Goal: Task Accomplishment & Management: Manage account settings

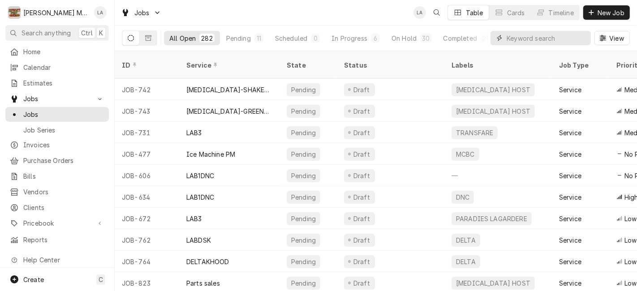
click at [552, 34] on input "Dynamic Content Wrapper" at bounding box center [546, 38] width 80 height 14
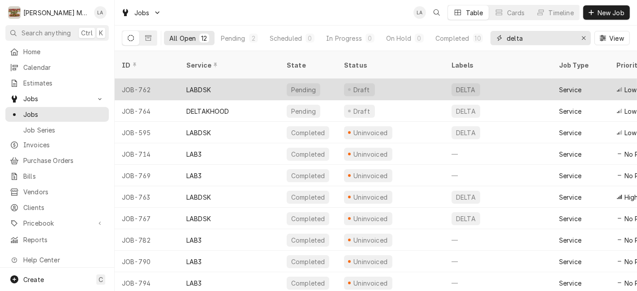
type input "delta"
click at [224, 79] on div "LABDSK" at bounding box center [229, 89] width 100 height 21
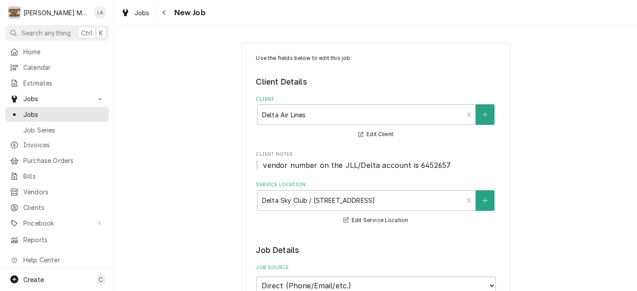
type textarea "x"
click at [137, 12] on span "Jobs" at bounding box center [141, 12] width 15 height 9
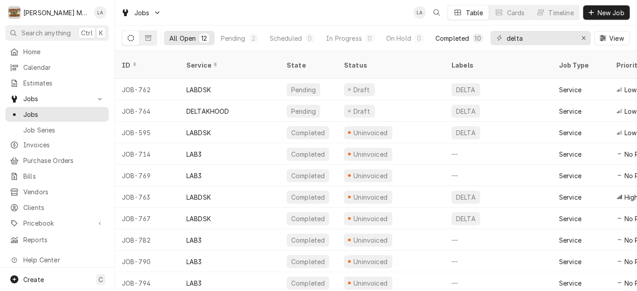
click at [458, 40] on div "Completed" at bounding box center [452, 38] width 34 height 9
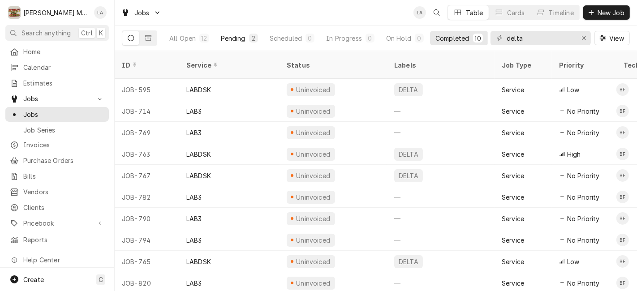
click at [233, 35] on div "Pending" at bounding box center [233, 38] width 25 height 9
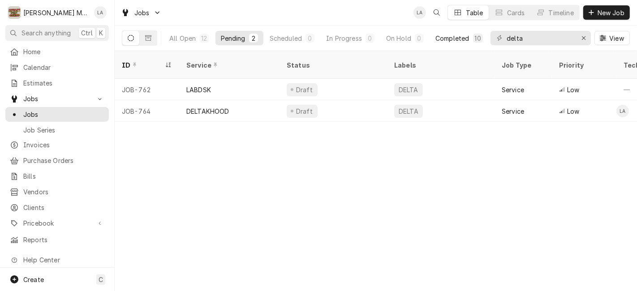
click at [466, 42] on div "Completed" at bounding box center [452, 38] width 34 height 9
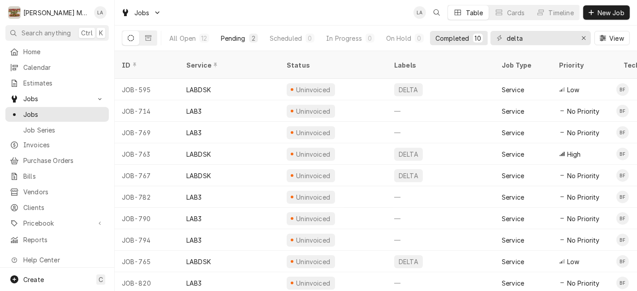
click at [239, 36] on div "Pending" at bounding box center [233, 38] width 25 height 9
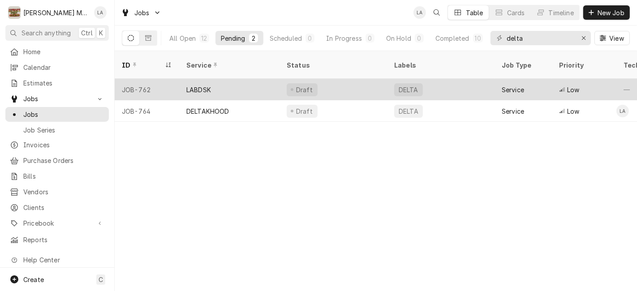
click at [206, 85] on div "LABDSK" at bounding box center [198, 89] width 25 height 9
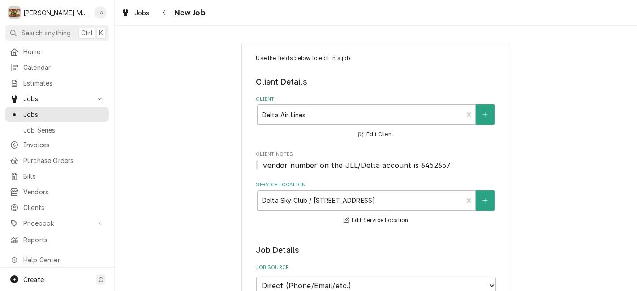
type textarea "x"
click at [146, 11] on span "Jobs" at bounding box center [141, 12] width 15 height 9
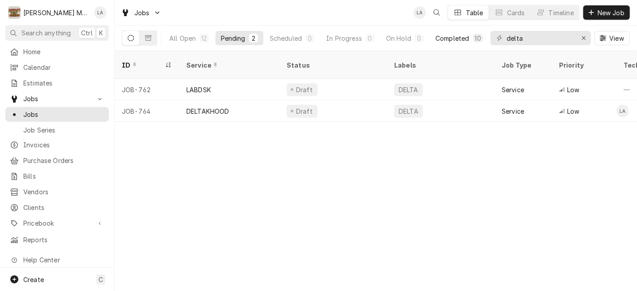
click at [457, 35] on div "Completed" at bounding box center [452, 38] width 34 height 9
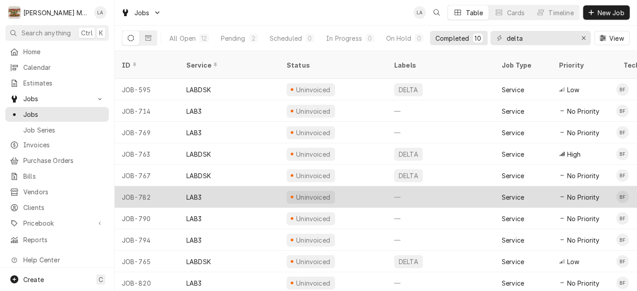
click at [483, 186] on div "—" at bounding box center [440, 196] width 107 height 21
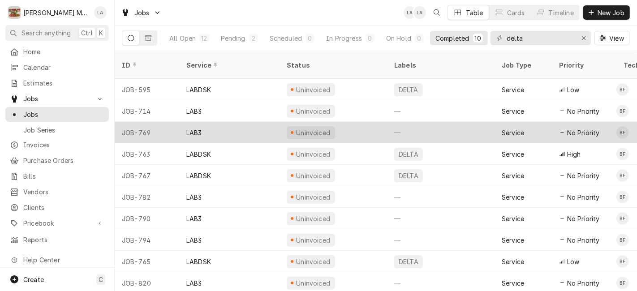
click at [338, 122] on div "Uninvoiced" at bounding box center [332, 132] width 107 height 21
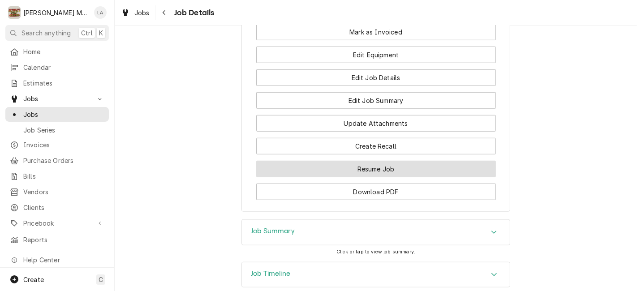
scroll to position [647, 0]
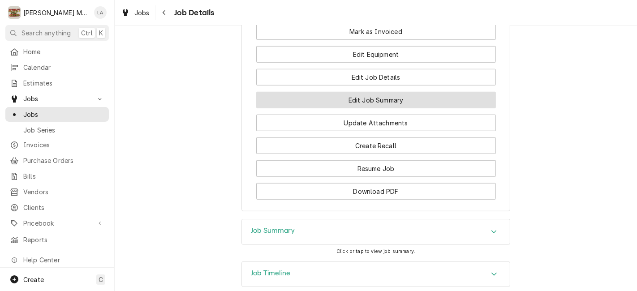
click at [368, 108] on button "Edit Job Summary" at bounding box center [376, 100] width 240 height 17
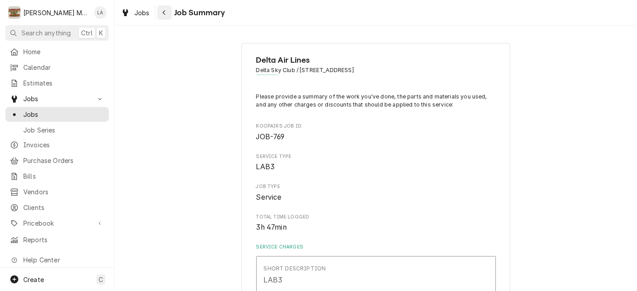
click at [163, 13] on icon "Navigate back" at bounding box center [164, 12] width 4 height 6
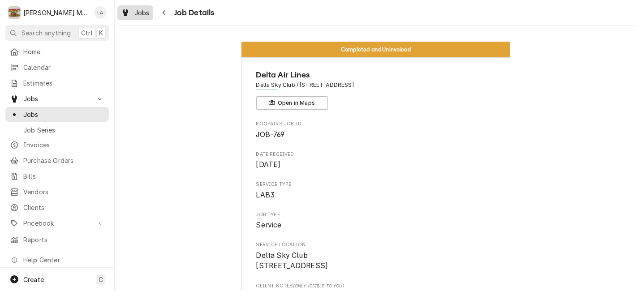
click at [138, 17] on div "Jobs" at bounding box center [135, 12] width 32 height 11
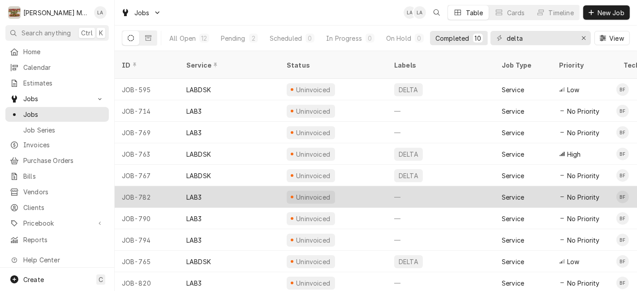
click at [171, 186] on div "JOB-782" at bounding box center [147, 196] width 64 height 21
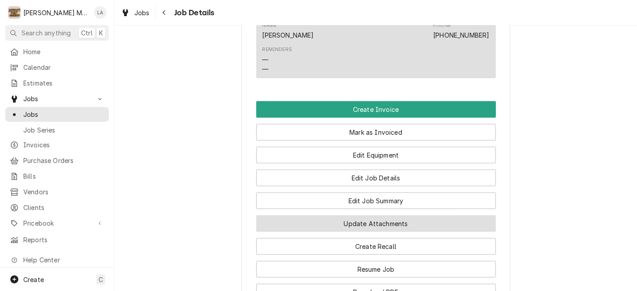
scroll to position [647, 0]
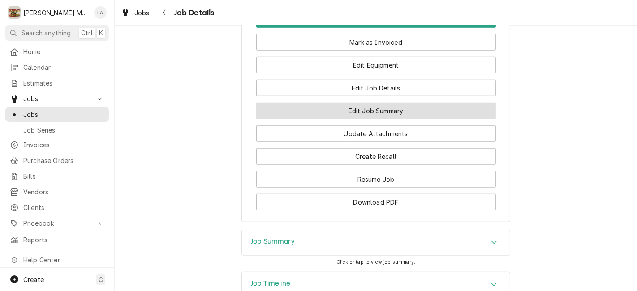
click at [347, 119] on button "Edit Job Summary" at bounding box center [376, 111] width 240 height 17
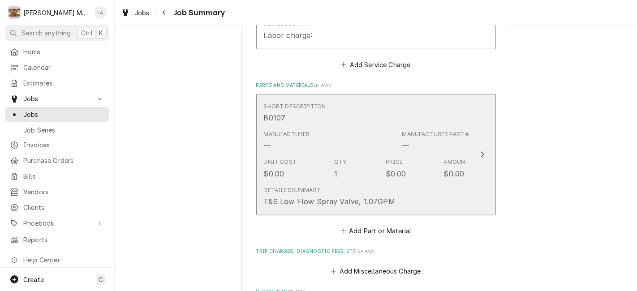
scroll to position [348, 0]
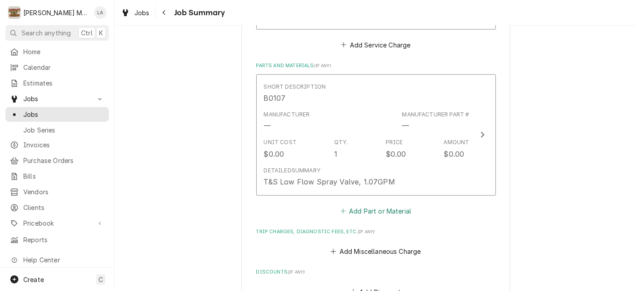
click at [396, 208] on button "Add Part or Material" at bounding box center [375, 211] width 74 height 13
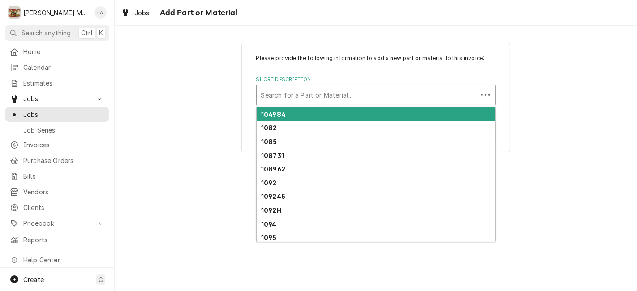
click at [436, 95] on div "Short Description" at bounding box center [367, 95] width 212 height 16
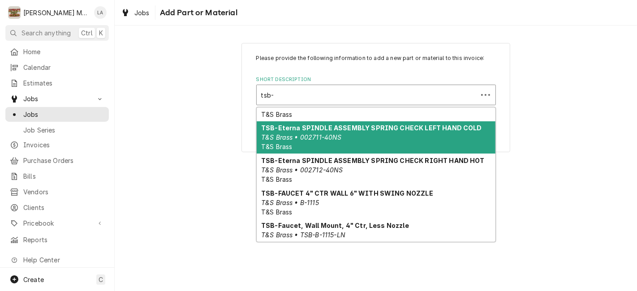
scroll to position [176, 0]
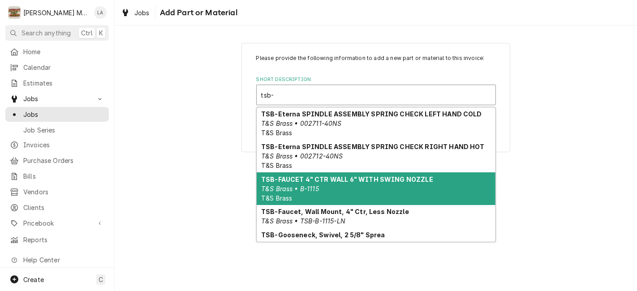
type input "tsb-b"
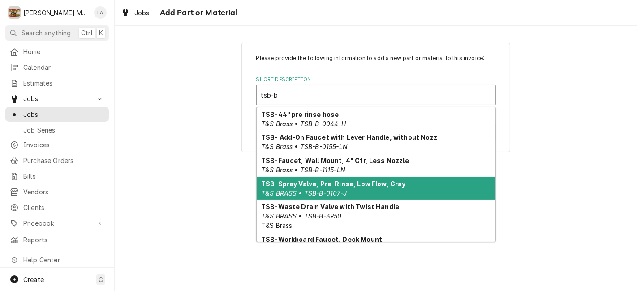
scroll to position [27, 0]
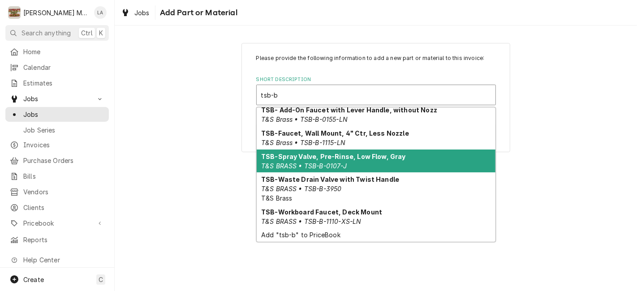
click at [384, 153] on strong "TSB-Spray Valve, Pre-Rinse, Low Flow, Gray" at bounding box center [333, 157] width 145 height 8
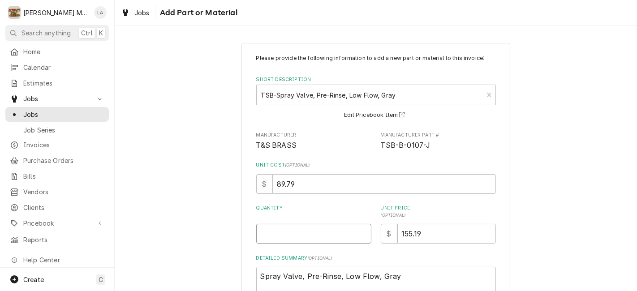
click at [283, 238] on input "Quantity" at bounding box center [313, 234] width 115 height 20
type textarea "x"
type input "1"
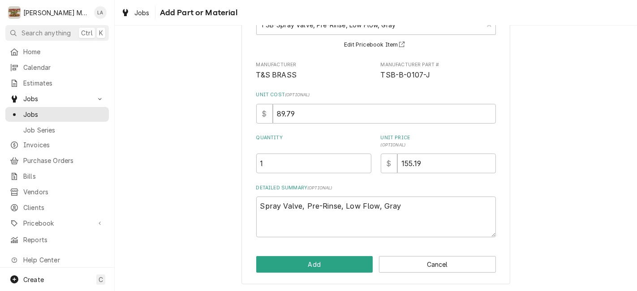
scroll to position [72, 0]
click at [436, 166] on input "155.19" at bounding box center [446, 163] width 98 height 20
type textarea "x"
type input "155.1"
type textarea "x"
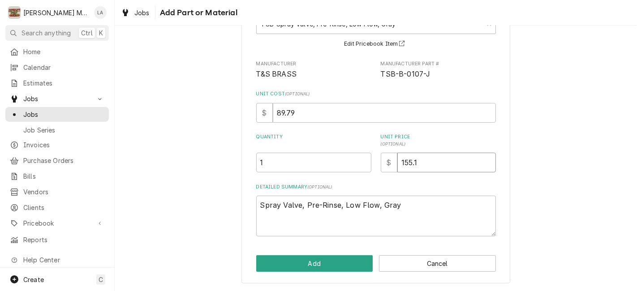
type input "155"
type textarea "x"
type input "15"
type textarea "x"
type input "1"
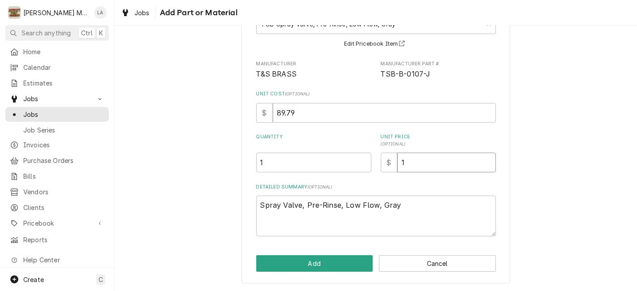
type textarea "x"
type input "18"
type textarea "x"
type input "181"
type textarea "x"
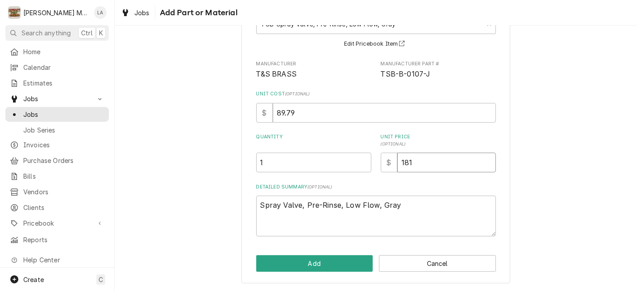
type input "181.7"
type textarea "x"
type input "181.75"
click at [317, 261] on button "Add" at bounding box center [314, 263] width 117 height 17
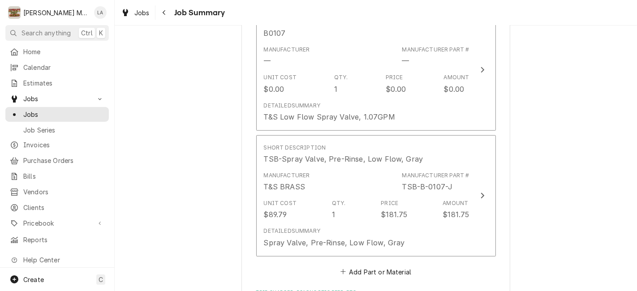
scroll to position [398, 0]
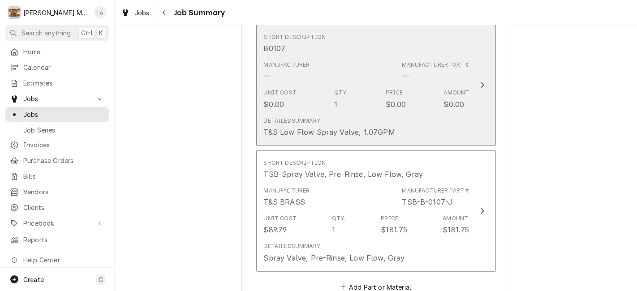
click at [352, 119] on div "Detailed Summary T&S Low Flow Spray Valve, 1.07GPM" at bounding box center [329, 127] width 131 height 21
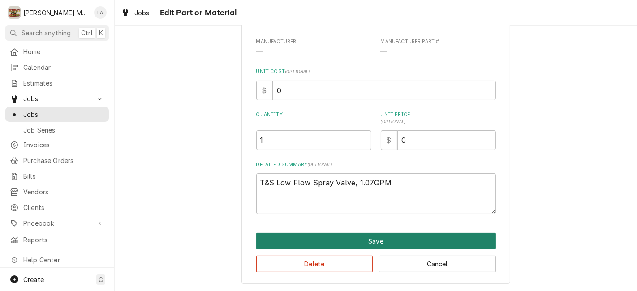
scroll to position [95, 0]
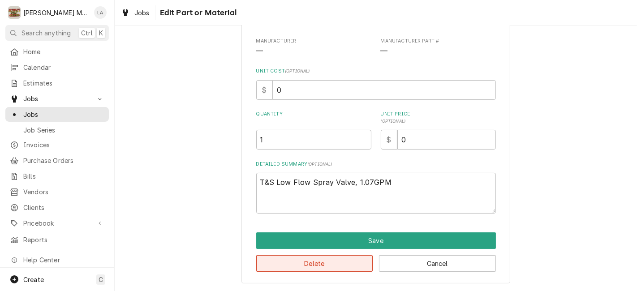
click at [287, 266] on button "Delete" at bounding box center [314, 263] width 117 height 17
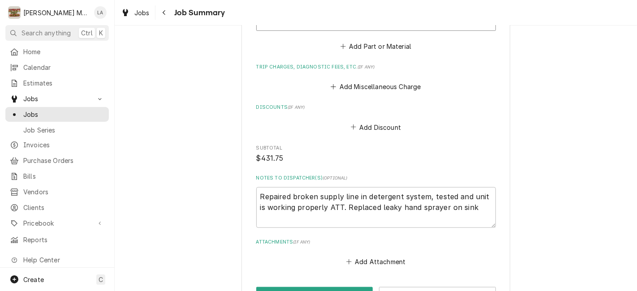
scroll to position [497, 0]
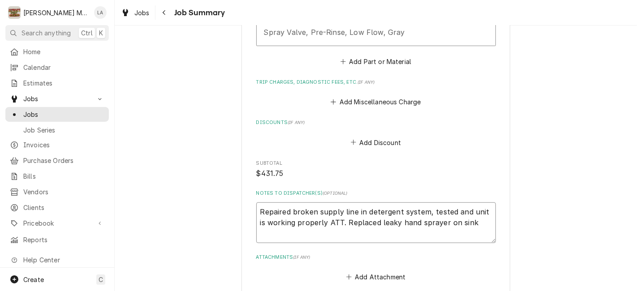
drag, startPoint x: 258, startPoint y: 214, endPoint x: 423, endPoint y: 214, distance: 165.2
click at [423, 214] on textarea "Repaired broken supply line in detergent system, tested and unit is working pro…" at bounding box center [376, 222] width 240 height 41
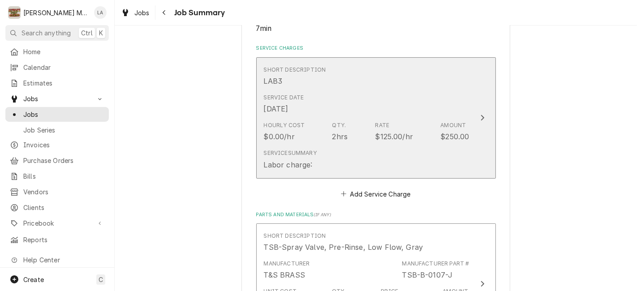
click at [378, 167] on div "Service Summary Labor charge:" at bounding box center [367, 160] width 206 height 28
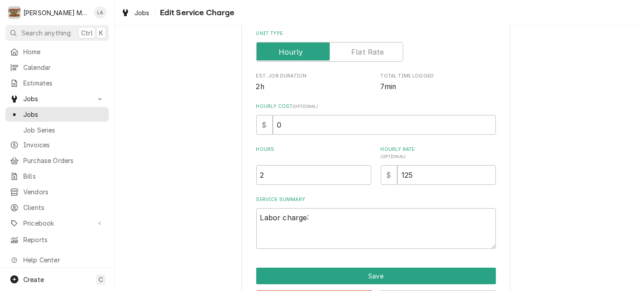
scroll to position [149, 0]
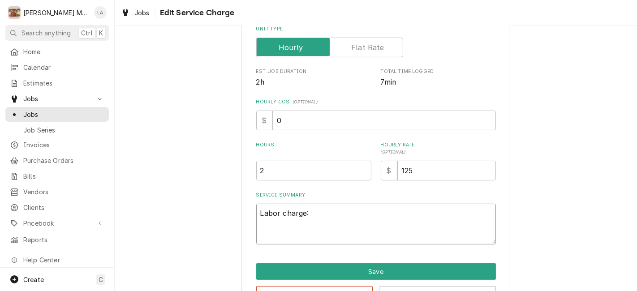
click at [394, 214] on textarea "Labor charge:" at bounding box center [376, 224] width 240 height 41
type textarea "x"
type textarea "Labor charge"
type textarea "x"
type textarea "Labor charg"
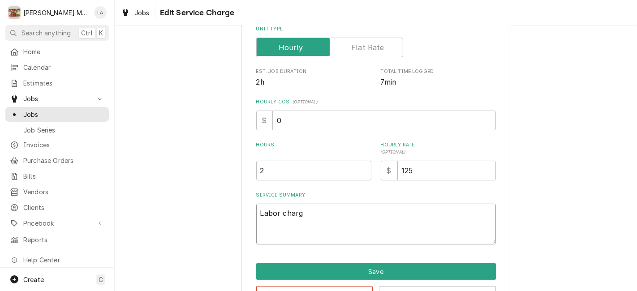
type textarea "x"
type textarea "Labor char"
type textarea "x"
type textarea "Labor cha"
type textarea "x"
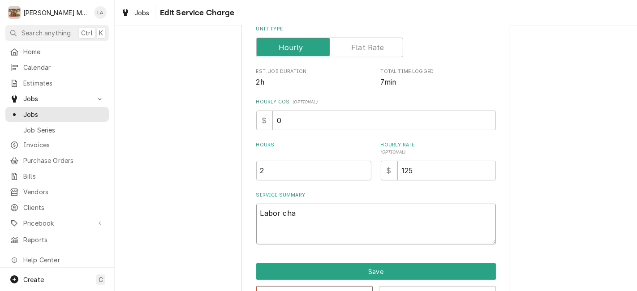
type textarea "Labor ch"
type textarea "x"
type textarea "Labor c"
type textarea "x"
type textarea "Labor"
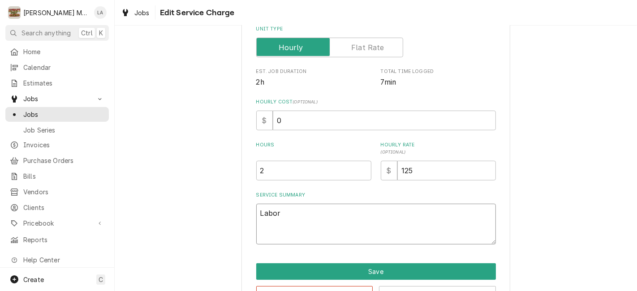
type textarea "x"
type textarea "Labor"
type textarea "x"
type textarea "Labo"
type textarea "x"
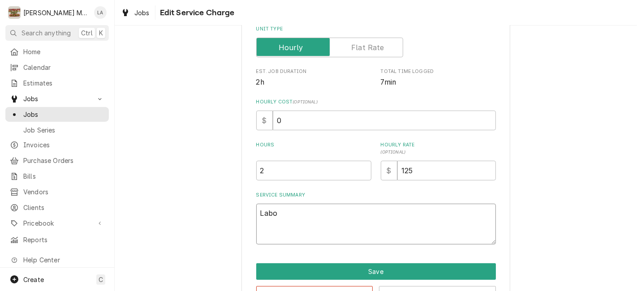
type textarea "Lab"
type textarea "x"
type textarea "La"
type textarea "x"
type textarea "L"
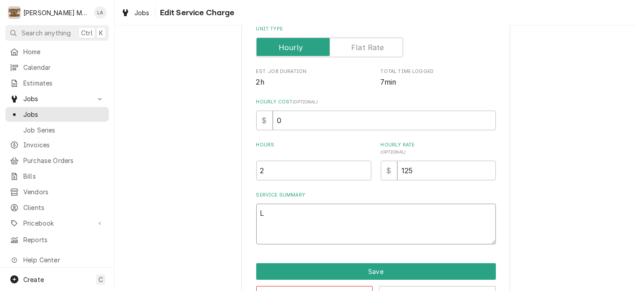
type textarea "x"
type textarea "B"
type textarea "x"
type textarea "Ba"
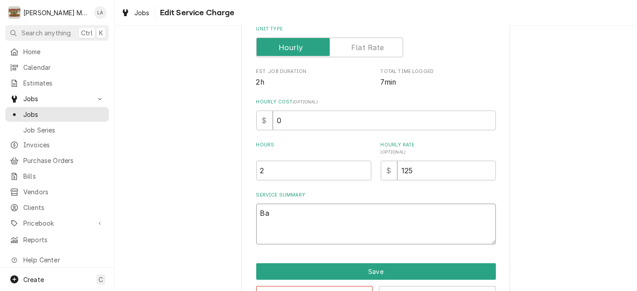
type textarea "x"
type textarea "Bar"
type textarea "x"
type textarea "Bar"
type textarea "x"
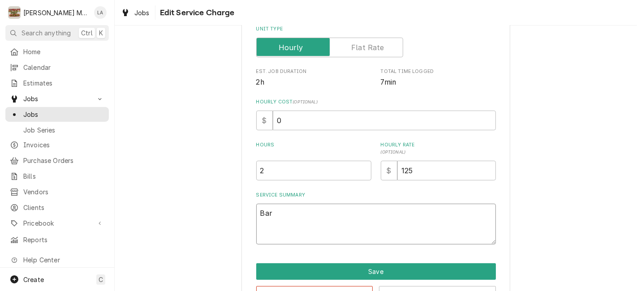
type textarea "Bar d"
type textarea "x"
type textarea "Bar di"
type textarea "x"
type textarea "Bar dis"
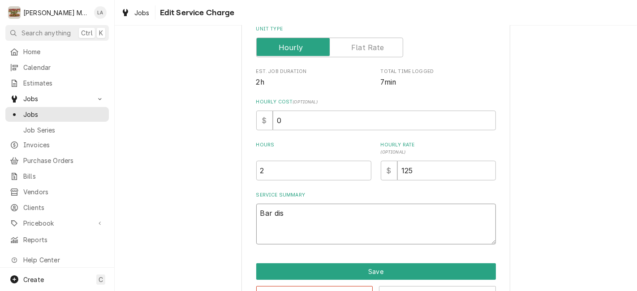
type textarea "x"
type textarea "Bar dish"
type textarea "x"
type textarea "Bar dishw"
type textarea "x"
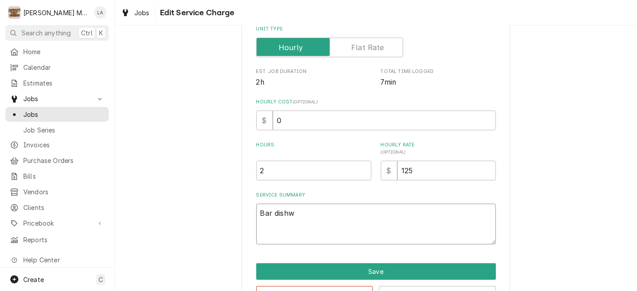
type textarea "Bar dishwa"
type textarea "x"
type textarea "Bar dishwas"
type textarea "x"
type textarea "Bar dishwash"
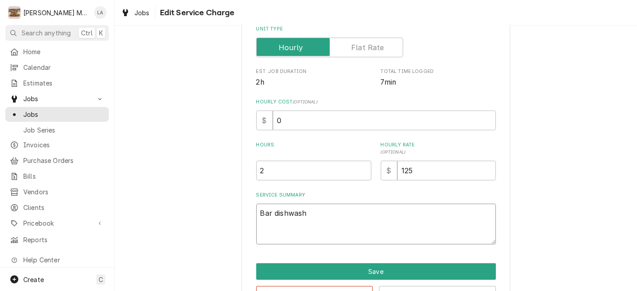
type textarea "x"
type textarea "Bar dishwashe"
type textarea "x"
type textarea "Bar dishwasher"
type textarea "x"
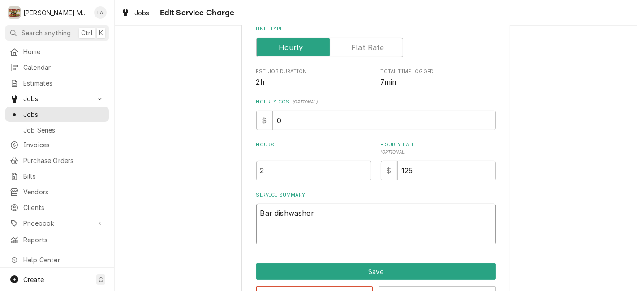
type textarea "Bar dishwasher;"
type textarea "x"
type textarea "Bar dishwasher;"
click at [395, 214] on textarea "Bar dishwasher;" at bounding box center [376, 224] width 240 height 41
paste textarea "Repaired broken supply line in detergent system"
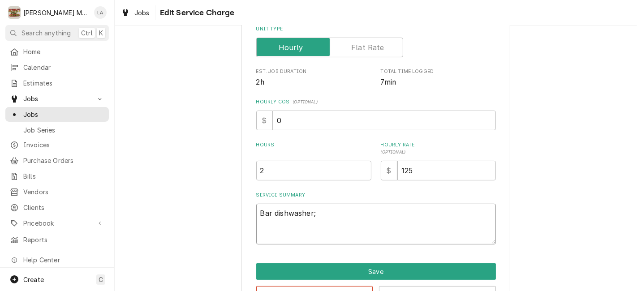
type textarea "x"
type textarea "Bar dishwasher; Repaired broken supply line in detergent system"
type textarea "x"
type textarea "Bar dishwasher; Repaired broken supply line in detergent system."
type textarea "x"
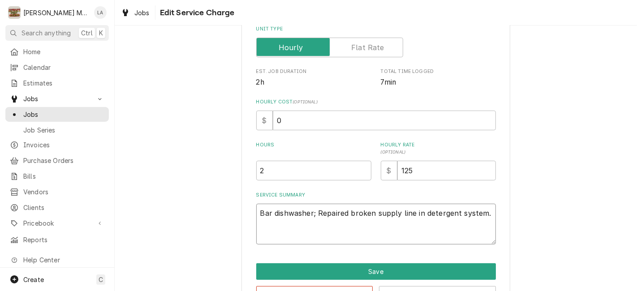
type textarea "Bar dishwasher; Repaired broken supply line in detergent system."
type textarea "x"
type textarea "Bar dishwasher; Repaired broken supply line in detergent system."
type textarea "x"
type textarea "Bar dishwasher; Repaired broken supply line in detergent system. R"
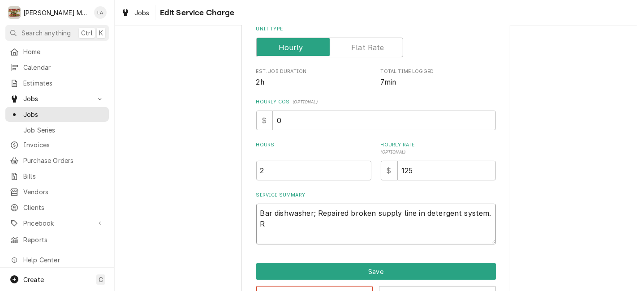
type textarea "x"
type textarea "Bar dishwasher; Repaired broken supply line in detergent system. Re"
type textarea "x"
type textarea "Bar dishwasher; Repaired broken supply line in detergent system. Rep"
type textarea "x"
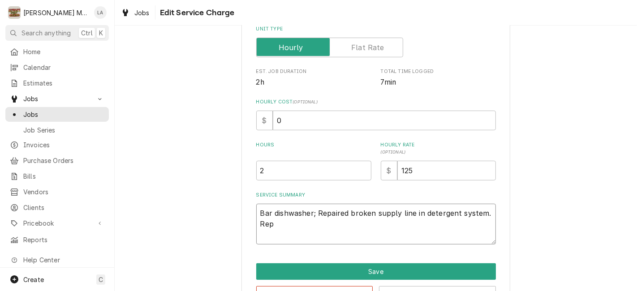
type textarea "Bar dishwasher; Repaired broken supply line in detergent system. Repl"
type textarea "x"
type textarea "Bar dishwasher; Repaired broken supply line in detergent system. Repla"
type textarea "x"
type textarea "Bar dishwasher; Repaired broken supply line in detergent system. Replac"
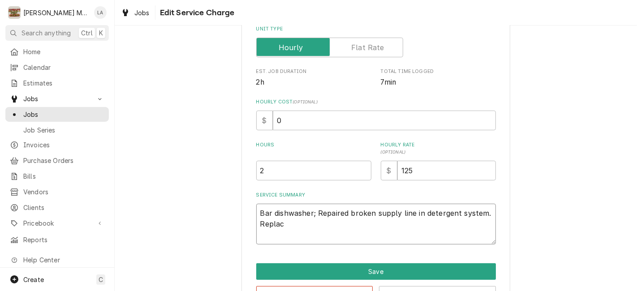
type textarea "x"
type textarea "Bar dishwasher; Repaired broken supply line in detergent system. Replace"
type textarea "x"
type textarea "Bar dishwasher; Repaired broken supply line in detergent system. Replaced"
type textarea "x"
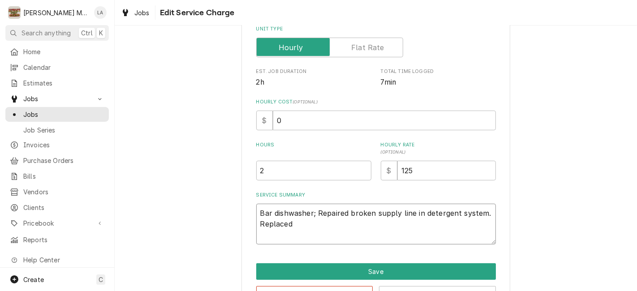
type textarea "Bar dishwasher; Repaired broken supply line in detergent system. Replaced"
type textarea "x"
type textarea "Bar dishwasher; Repaired broken supply line in detergent system. Replaced s"
type textarea "x"
type textarea "Bar dishwasher; Repaired broken supply line in detergent system. Replaced sp"
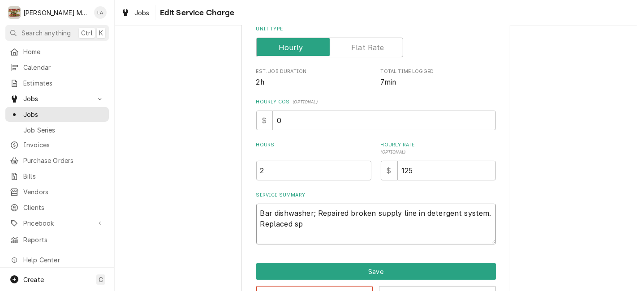
type textarea "x"
type textarea "Bar dishwasher; Repaired broken supply line in detergent system. Replaced spa"
type textarea "x"
type textarea "Bar dishwasher; Repaired broken supply line in detergent system. Replaced spar"
type textarea "x"
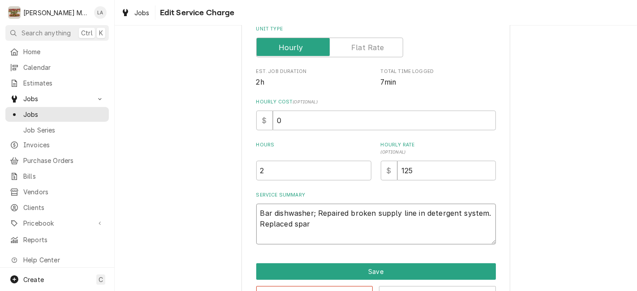
type textarea "Bar dishwasher; Repaired broken supply line in detergent system. Replaced spary"
type textarea "x"
type textarea "Bar dishwasher; Repaired broken supply line in detergent system. Replaced spray"
type textarea "x"
type textarea "Bar dishwasher; Repaired broken supply line in detergent system. Replaced spray…"
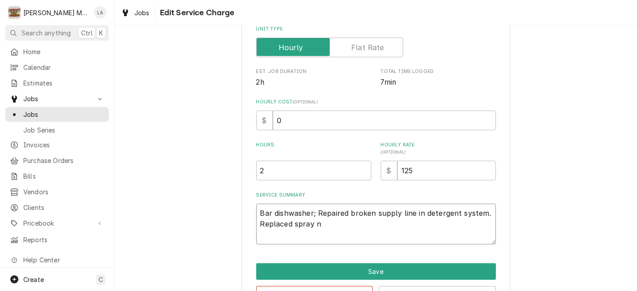
type textarea "x"
type textarea "Bar dishwasher; Repaired broken supply line in detergent system. Replaced spray…"
type textarea "x"
type textarea "Bar dishwasher; Repaired broken supply line in detergent system. Replaced spray…"
type textarea "x"
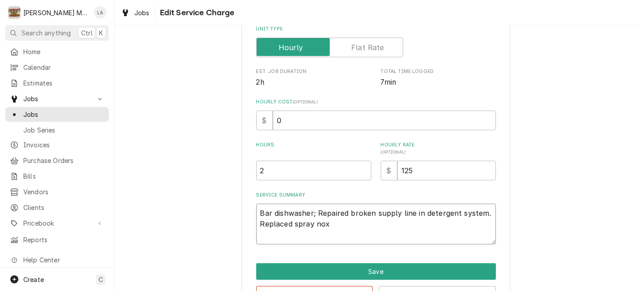
type textarea "Bar dishwasher; Repaired broken supply line in detergent system. Replaced spray…"
type textarea "x"
type textarea "Bar dishwasher; Repaired broken supply line in detergent system. Replaced spray…"
type textarea "x"
type textarea "Bar dishwasher; Repaired broken supply line in detergent system. Replaced spray…"
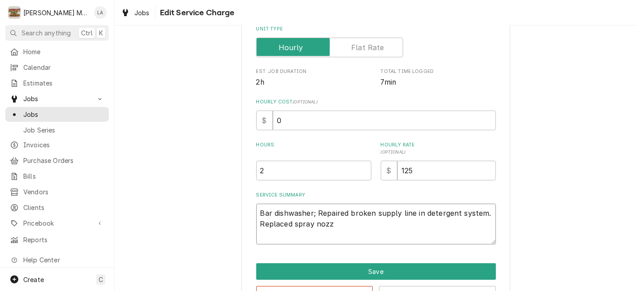
type textarea "x"
type textarea "Bar dishwasher; Repaired broken supply line in detergent system. Replaced spray…"
type textarea "x"
type textarea "Bar dishwasher; Repaired broken supply line in detergent system. Replaced spray…"
type textarea "x"
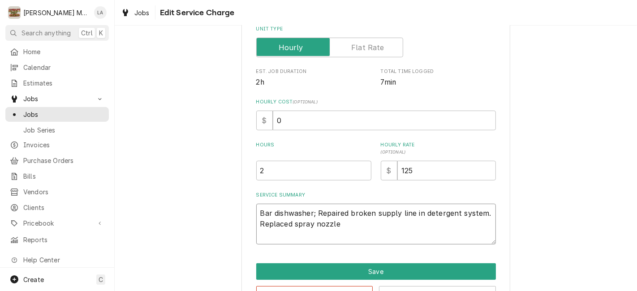
type textarea "Bar dishwasher; Repaired broken supply line in detergent system. Replaced spray…"
type textarea "x"
type textarea "Bar dishwasher; Repaired broken supply line in detergent system. Replaced spray…"
type textarea "x"
type textarea "Bar dishwasher; Repaired broken supply line in detergent system. Replaced spray…"
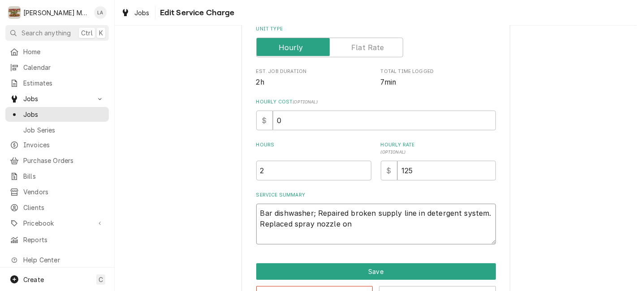
type textarea "x"
type textarea "Bar dishwasher; Repaired broken supply line in detergent system. Replaced spray…"
type textarea "x"
type textarea "Bar dishwasher; Repaired broken supply line in detergent system. Replaced spray…"
type textarea "x"
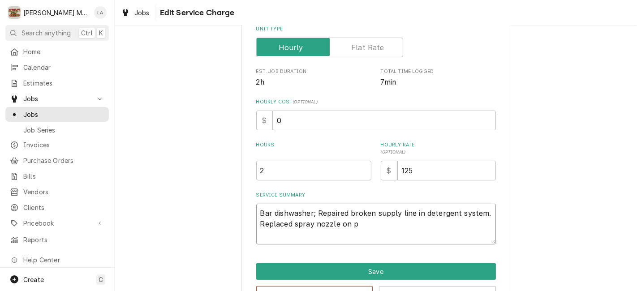
type textarea "Bar dishwasher; Repaired broken supply line in detergent system. Replaced spray…"
type textarea "x"
type textarea "Bar dishwasher; Repaired broken supply line in detergent system. Replaced spray…"
type textarea "x"
type textarea "Bar dishwasher; Repaired broken supply line in detergent system. Replaced spray…"
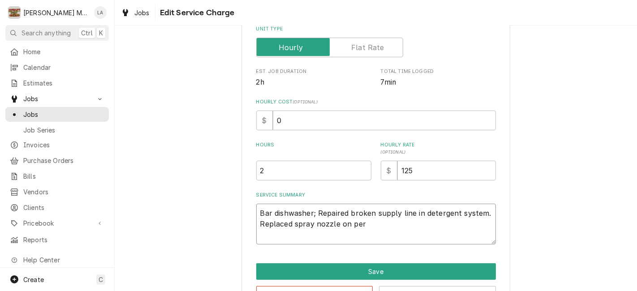
type textarea "x"
type textarea "Bar dishwasher; Repaired broken supply line in detergent system. Replaced spray…"
type textarea "x"
type textarea "Bar dishwasher; Repaired broken supply line in detergent system. Replaced spray…"
type textarea "x"
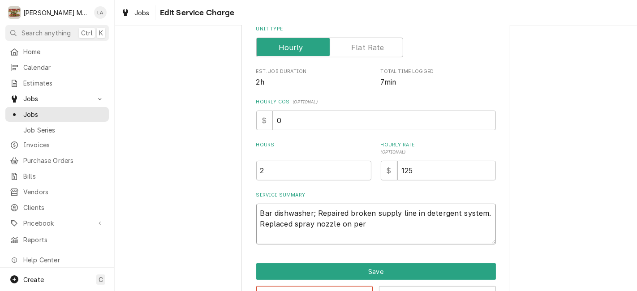
type textarea "Bar dishwasher; Repaired broken supply line in detergent system. Replaced spray…"
type textarea "x"
type textarea "Bar dishwasher; Repaired broken supply line in detergent system. Replaced spray…"
type textarea "x"
type textarea "Bar dishwasher; Repaired broken supply line in detergent system. Replaced spray…"
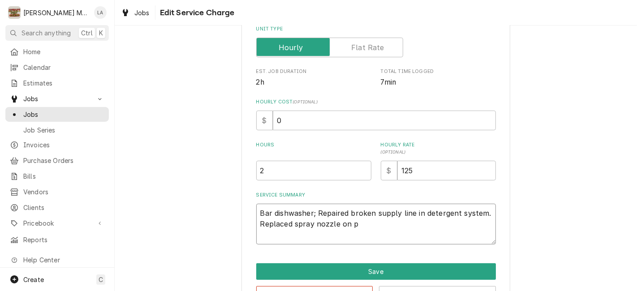
type textarea "x"
type textarea "Bar dishwasher; Repaired broken supply line in detergent system. Replaced spray…"
type textarea "x"
type textarea "Bar dishwasher; Repaired broken supply line in detergent system. Replaced spray…"
type textarea "x"
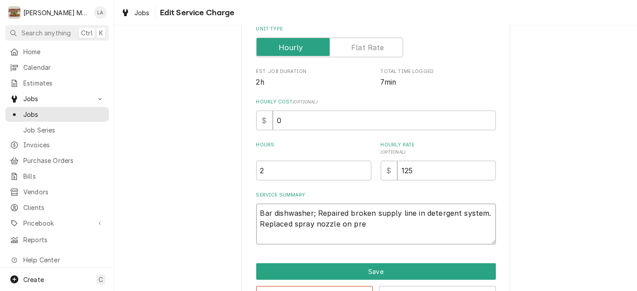
type textarea "Bar dishwasher; Repaired broken supply line in detergent system. Replaced spray…"
type textarea "x"
type textarea "Bar dishwasher; Repaired broken supply line in detergent system. Replaced spray…"
type textarea "x"
type textarea "Bar dishwasher; Repaired broken supply line in detergent system. Replaced spray…"
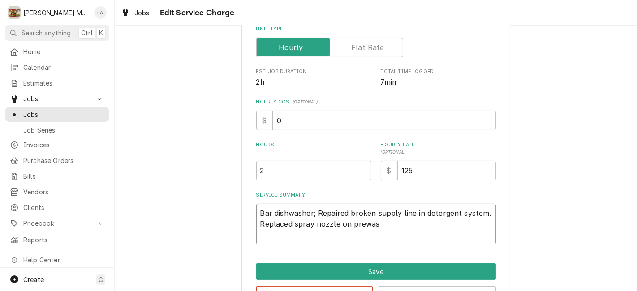
type textarea "x"
type textarea "Bar dishwasher; Repaired broken supply line in detergent system. Replaced spray…"
type textarea "x"
type textarea "Bar dishwasher; Repaired broken supply line in detergent system. Replaced spray…"
type textarea "x"
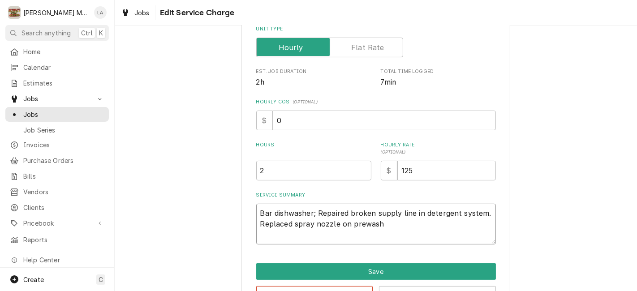
type textarea "Bar dishwasher; Repaired broken supply line in detergent system. Replaced spray…"
type textarea "x"
type textarea "Bar dishwasher; Repaired broken supply line in detergent system. Replaced spray…"
type textarea "x"
type textarea "Bar dishwasher; Repaired broken supply line in detergent system. Replaced spray…"
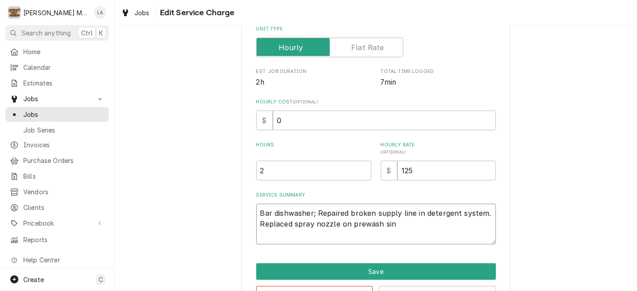
type textarea "x"
type textarea "Bar dishwasher; Repaired broken supply line in detergent system. Replaced spray…"
type textarea "x"
type textarea "Bar dishwasher; Repaired broken supply line in detergent system. Replaced spray…"
click at [0, 197] on div "Home Calendar Estimates Jobs Jobs Job Series Invoices Purchase Orders Bills Ven…" at bounding box center [57, 145] width 114 height 203
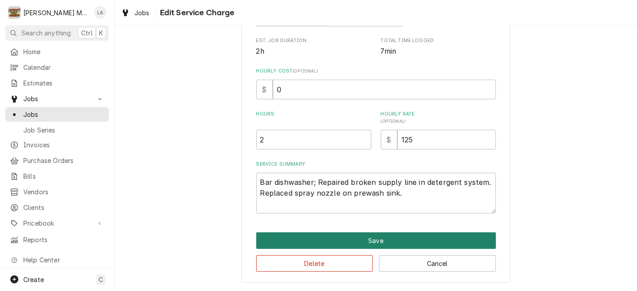
click at [382, 244] on button "Save" at bounding box center [376, 240] width 240 height 17
type textarea "x"
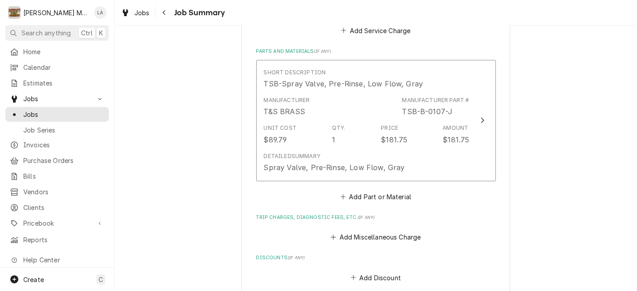
scroll to position [398, 0]
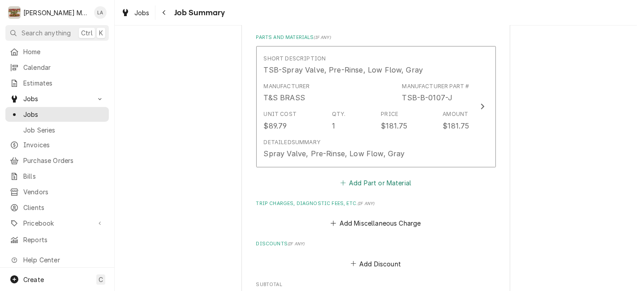
click at [385, 181] on button "Add Part or Material" at bounding box center [375, 182] width 74 height 13
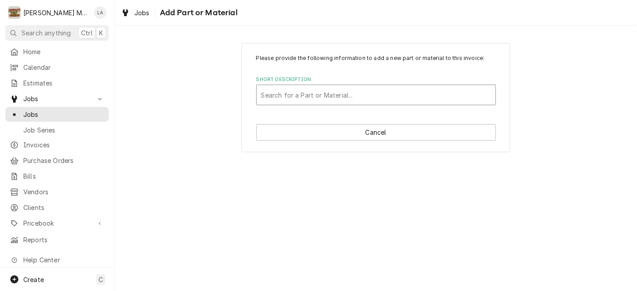
click at [437, 97] on div "Short Description" at bounding box center [376, 95] width 230 height 16
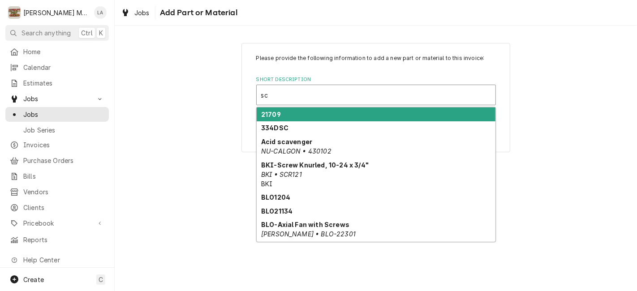
type input "sc0"
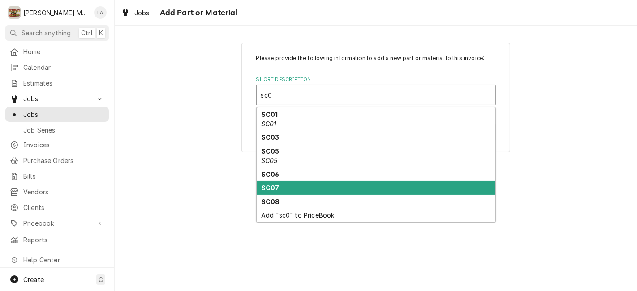
click at [294, 186] on div "SC07" at bounding box center [376, 188] width 239 height 14
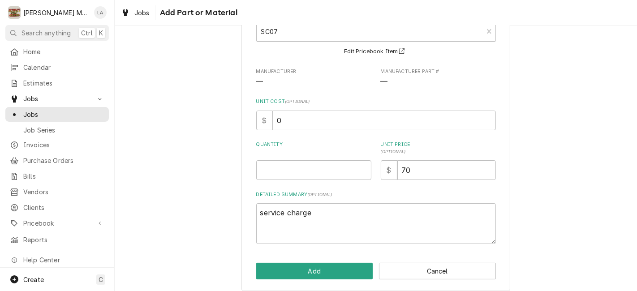
scroll to position [72, 0]
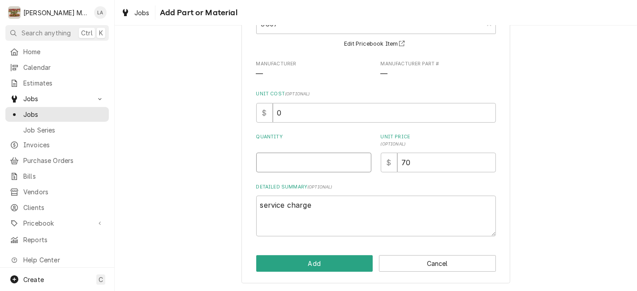
click at [280, 163] on input "Quantity" at bounding box center [313, 163] width 115 height 20
type textarea "x"
type input "1"
click at [304, 267] on button "Add" at bounding box center [314, 263] width 117 height 17
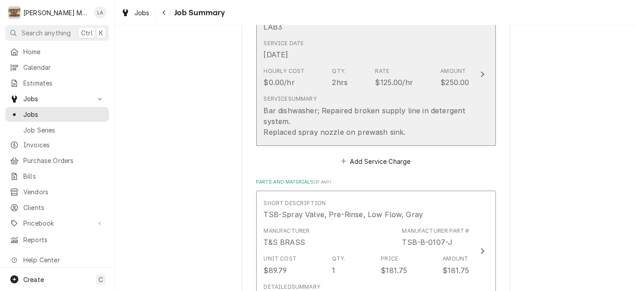
scroll to position [188, 0]
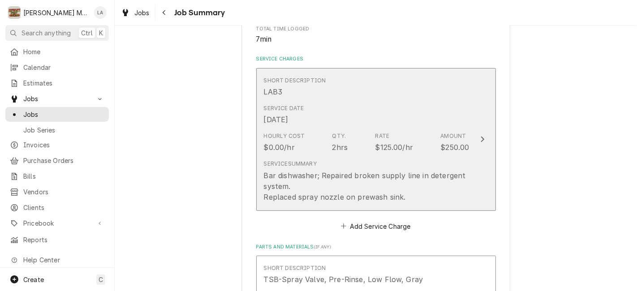
click at [293, 173] on div "Bar dishwasher; Repaired broken supply line in detergent system. Replaced spray…" at bounding box center [367, 186] width 206 height 32
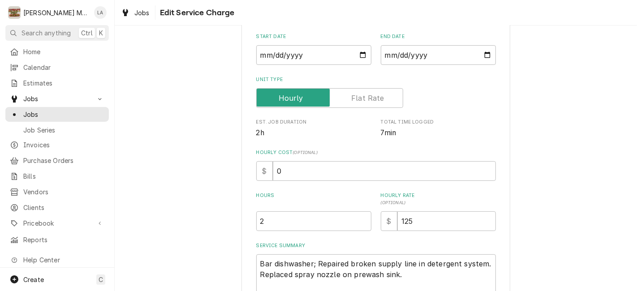
scroll to position [99, 0]
click at [309, 223] on input "2" at bounding box center [313, 220] width 115 height 20
type textarea "x"
type input "2.5"
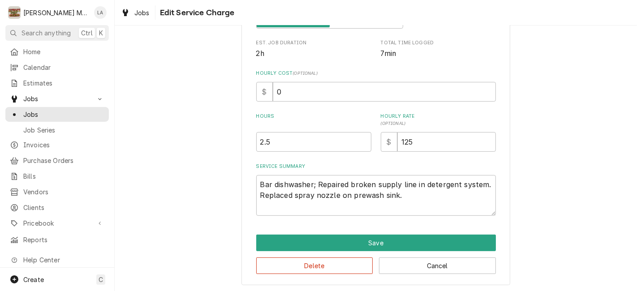
scroll to position [180, 0]
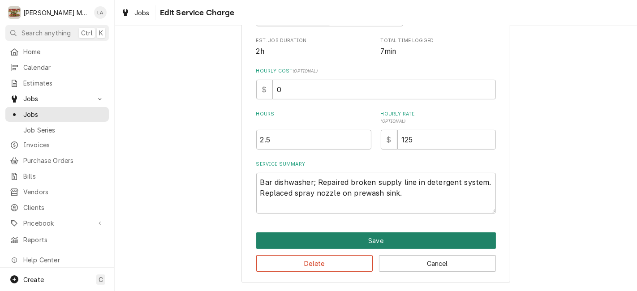
click at [380, 235] on button "Save" at bounding box center [376, 240] width 240 height 17
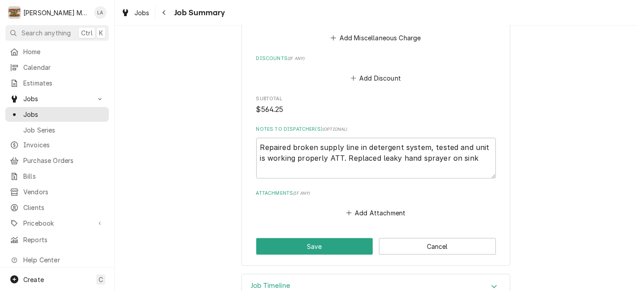
scroll to position [735, 0]
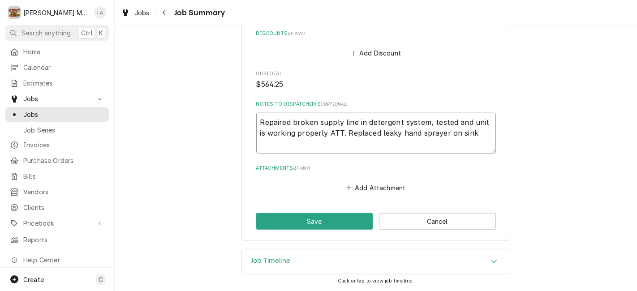
click at [337, 153] on textarea "Repaired broken supply line in detergent system, tested and unit is working pro…" at bounding box center [376, 133] width 240 height 41
click at [487, 137] on textarea "Repaired broken supply line in detergent system, tested and unit is working pro…" at bounding box center [376, 133] width 240 height 41
type textarea "x"
type textarea "Repaired broken supply line in detergent system, tested and unit is working pro…"
type textarea "x"
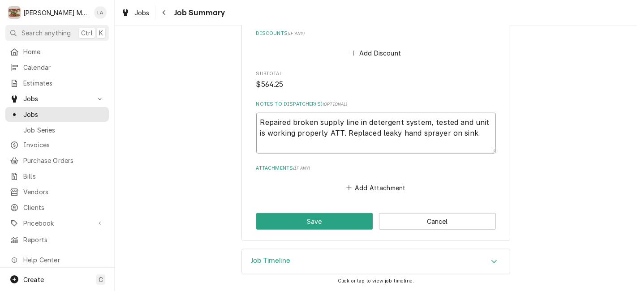
type textarea "Repaired broken supply line in detergent system, tested and unit is working pro…"
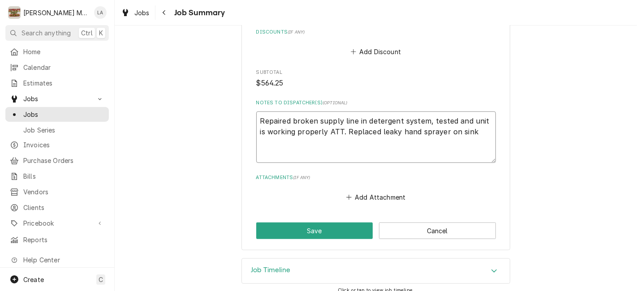
paste textarea "WO# SKY-BNA00410"
type textarea "x"
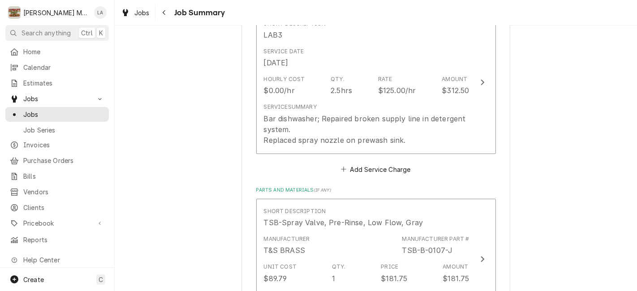
scroll to position [188, 0]
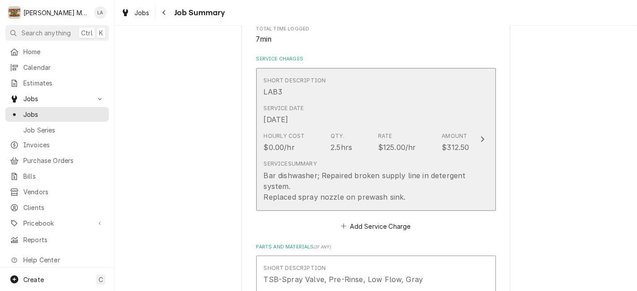
type textarea "Repaired broken supply line in detergent system, tested and unit is working pro…"
click at [439, 200] on div "Bar dishwasher; Repaired broken supply line in detergent system. Replaced spray…" at bounding box center [367, 186] width 206 height 32
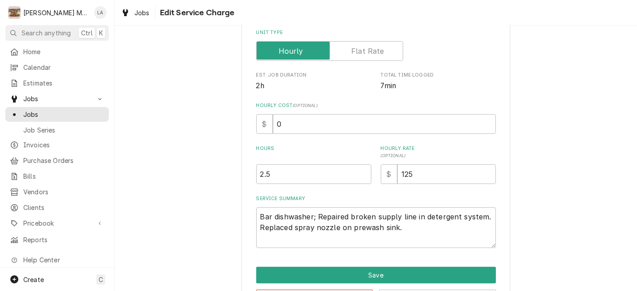
scroll to position [180, 0]
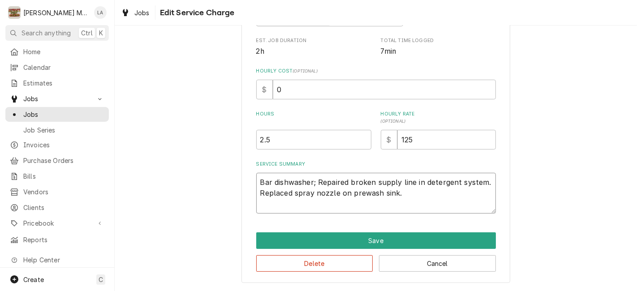
click at [428, 194] on textarea "Bar dishwasher; Repaired broken supply line in detergent system. Replaced spray…" at bounding box center [376, 193] width 240 height 41
type textarea "x"
type textarea "Bar dishwasher; Repaired broken supply line in detergent system. Replaced spray…"
paste textarea "WO# SKY-BNA00410"
type textarea "x"
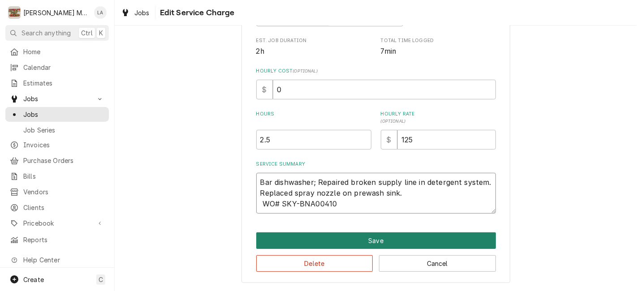
type textarea "Bar dishwasher; Repaired broken supply line in detergent system. Replaced spray…"
click at [371, 236] on button "Save" at bounding box center [376, 240] width 240 height 17
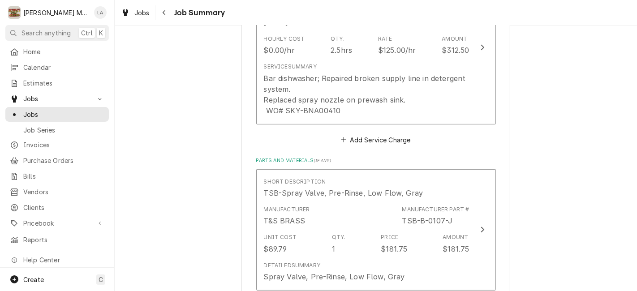
scroll to position [287, 0]
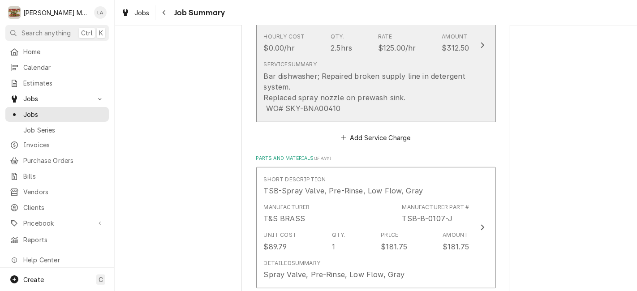
click at [390, 76] on div "Bar dishwasher; Repaired broken supply line in detergent system. Replaced spray…" at bounding box center [367, 92] width 206 height 43
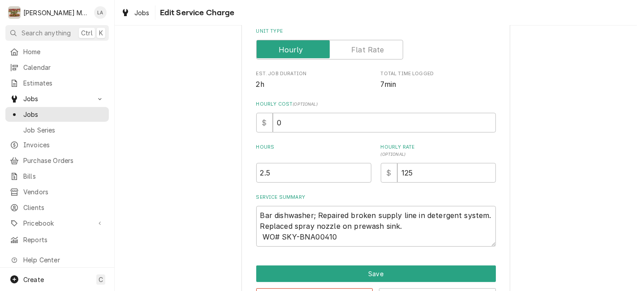
scroll to position [131, 0]
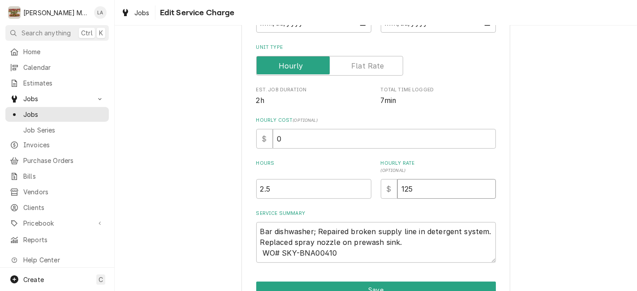
click at [446, 195] on input "125" at bounding box center [446, 189] width 98 height 20
type textarea "x"
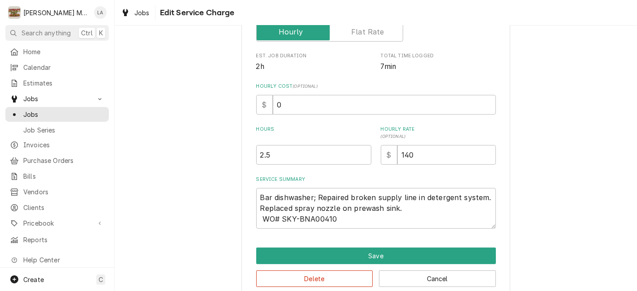
scroll to position [180, 0]
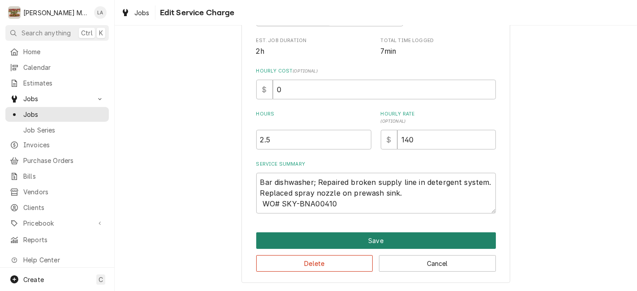
click at [379, 243] on button "Save" at bounding box center [376, 240] width 240 height 17
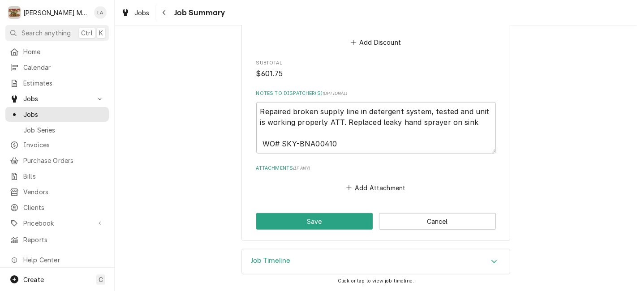
scroll to position [756, 0]
click at [309, 220] on button "Save" at bounding box center [314, 221] width 117 height 17
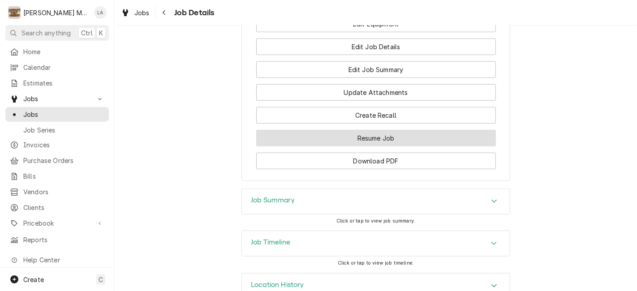
scroll to position [725, 0]
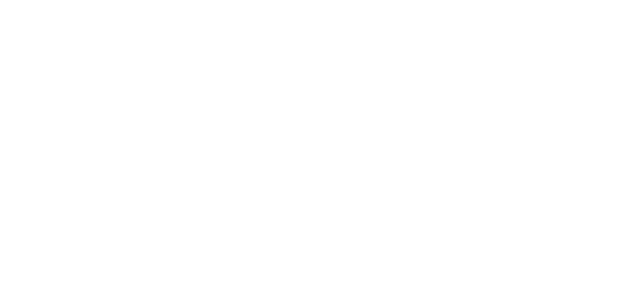
click at [191, 228] on div "Dynamic Content Wrapper" at bounding box center [318, 145] width 637 height 291
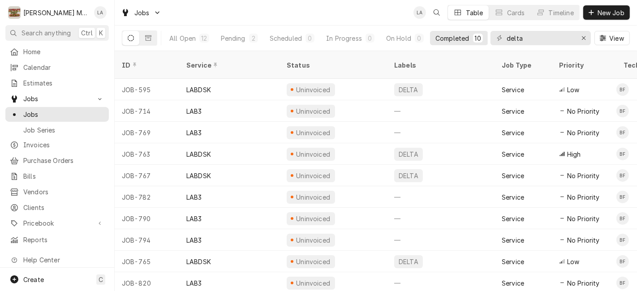
click at [329, 9] on div "Jobs LA Table Cards Timeline New Job" at bounding box center [376, 12] width 522 height 25
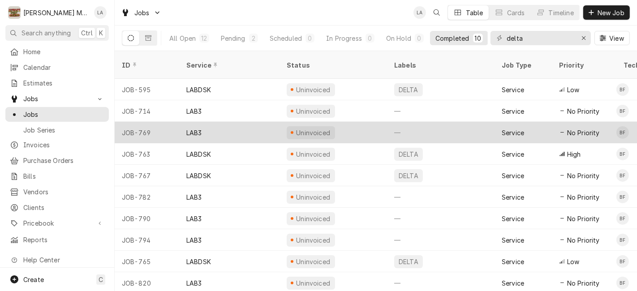
click at [563, 130] on icon "Dynamic Content Wrapper" at bounding box center [562, 132] width 4 height 4
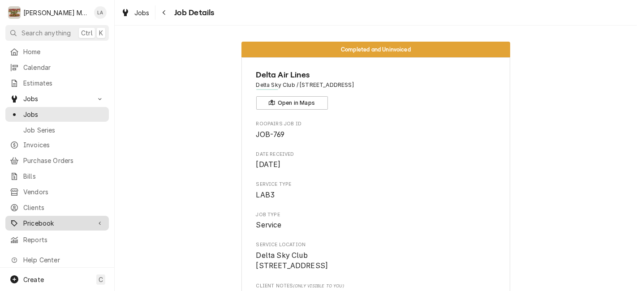
click at [47, 218] on span "Pricebook" at bounding box center [57, 222] width 68 height 9
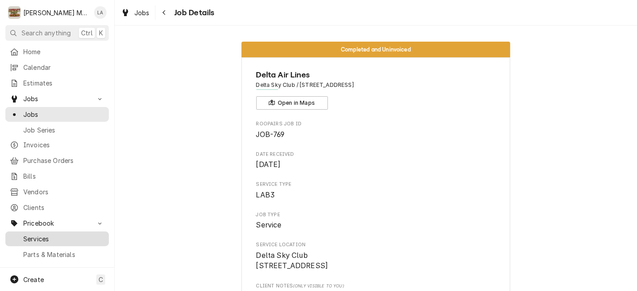
click at [45, 234] on span "Services" at bounding box center [63, 238] width 81 height 9
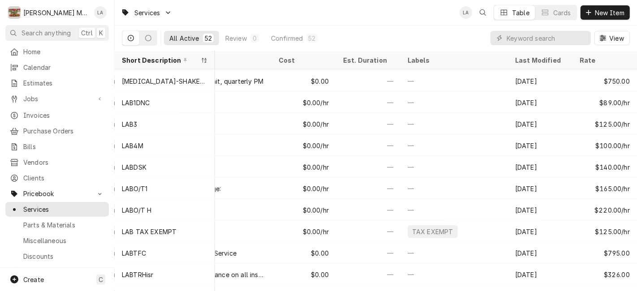
scroll to position [579, 0]
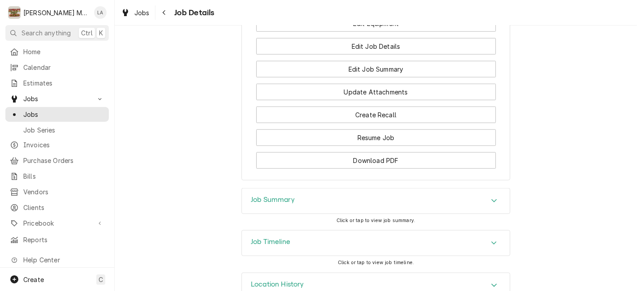
scroll to position [675, 0]
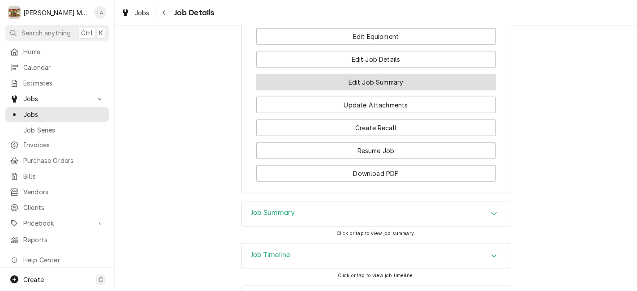
click at [374, 90] on button "Edit Job Summary" at bounding box center [376, 82] width 240 height 17
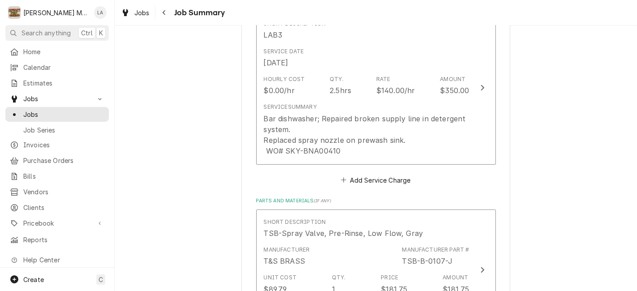
scroll to position [248, 0]
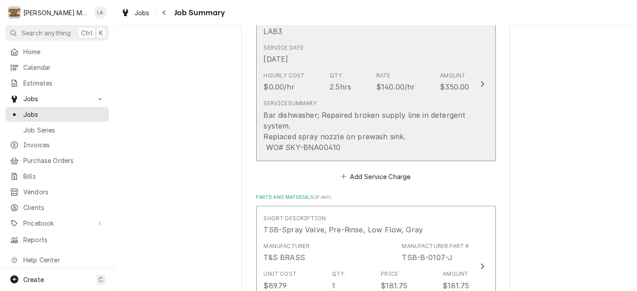
drag, startPoint x: 345, startPoint y: 120, endPoint x: 348, endPoint y: 116, distance: 5.2
click at [348, 116] on div "Bar dishwasher; Repaired broken supply line in detergent system. Replaced spray…" at bounding box center [367, 131] width 206 height 43
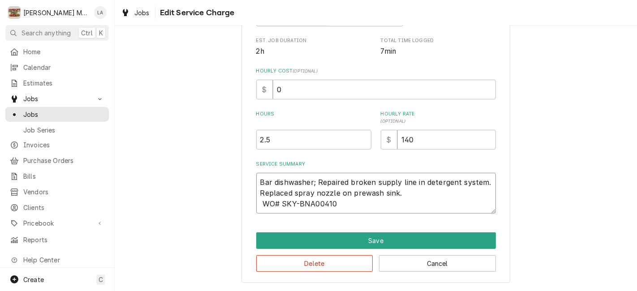
scroll to position [10, 0]
drag, startPoint x: 256, startPoint y: 181, endPoint x: 486, endPoint y: 220, distance: 233.0
click at [486, 220] on div "Use the fields below to edit this service charge Short Description LAB3 Edit Pr…" at bounding box center [375, 73] width 269 height 420
click at [610, 126] on div "Use the fields below to edit this service charge Short Description LAB3 Edit Pr…" at bounding box center [376, 73] width 522 height 436
click at [527, 201] on div "Use the fields below to edit this service charge Short Description LAB3 Edit Pr…" at bounding box center [376, 73] width 522 height 436
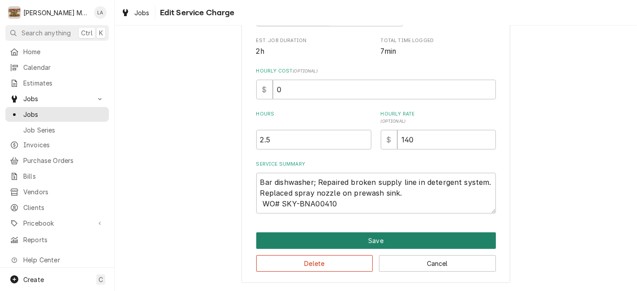
click at [391, 235] on button "Save" at bounding box center [376, 240] width 240 height 17
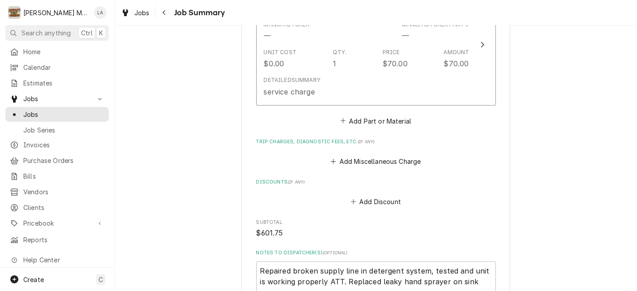
scroll to position [597, 0]
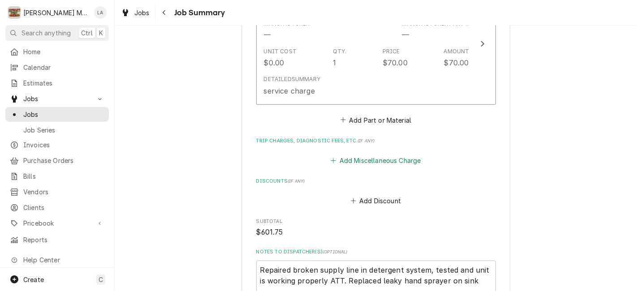
click at [378, 158] on button "Add Miscellaneous Charge" at bounding box center [375, 160] width 93 height 13
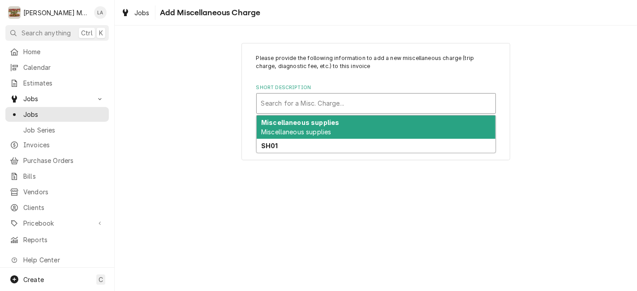
click at [402, 113] on div "Search for a Misc. Charge..." at bounding box center [376, 103] width 240 height 21
click at [355, 128] on div "Miscellaneous supplies Miscellaneous supplies" at bounding box center [376, 127] width 239 height 23
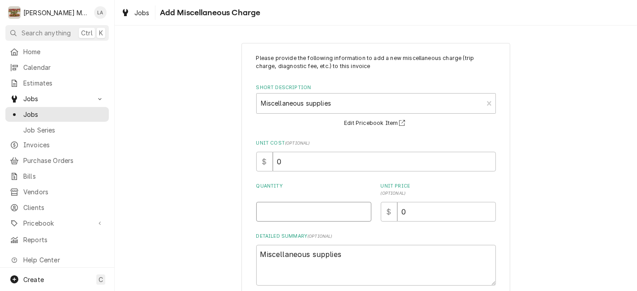
drag, startPoint x: 277, startPoint y: 210, endPoint x: 281, endPoint y: 210, distance: 4.6
click at [279, 210] on input "Quantity" at bounding box center [313, 212] width 115 height 20
type textarea "x"
type input "1"
drag, startPoint x: 426, startPoint y: 204, endPoint x: 448, endPoint y: 202, distance: 21.6
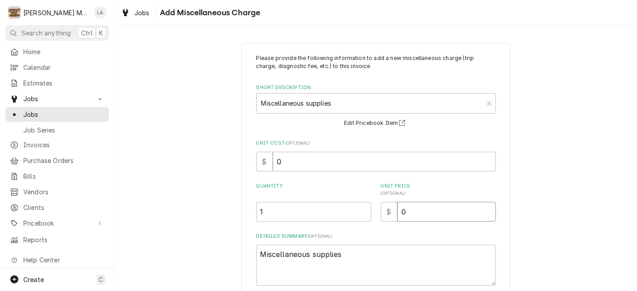
click at [431, 206] on input "0" at bounding box center [446, 212] width 98 height 20
type textarea "x"
type input "5"
type textarea "x"
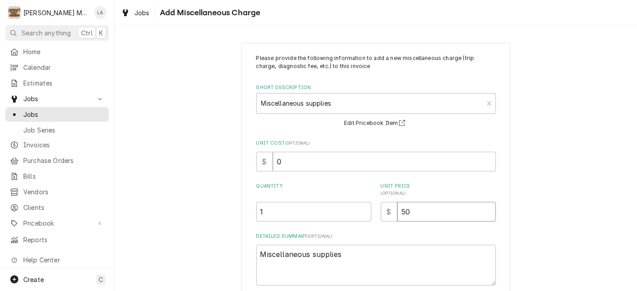
type input "50"
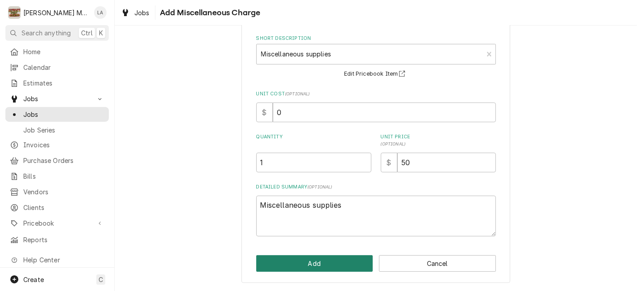
click at [324, 264] on button "Add" at bounding box center [314, 263] width 117 height 17
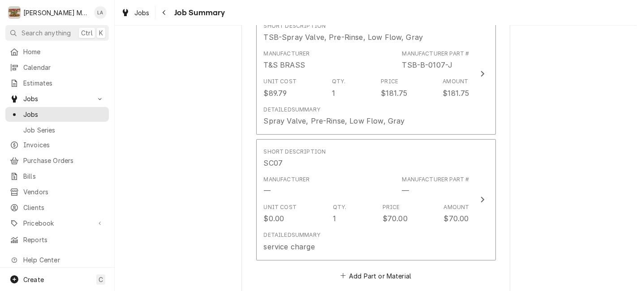
scroll to position [398, 0]
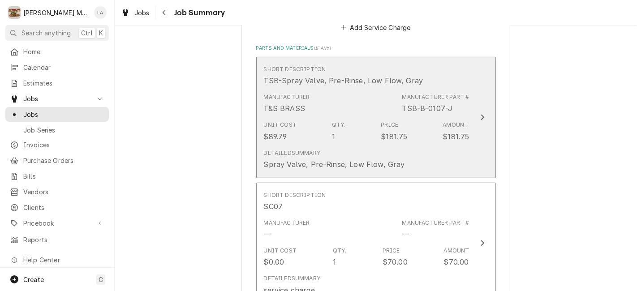
click at [362, 162] on div "Spray Valve, Pre-Rinse, Low Flow, Gray" at bounding box center [334, 164] width 141 height 11
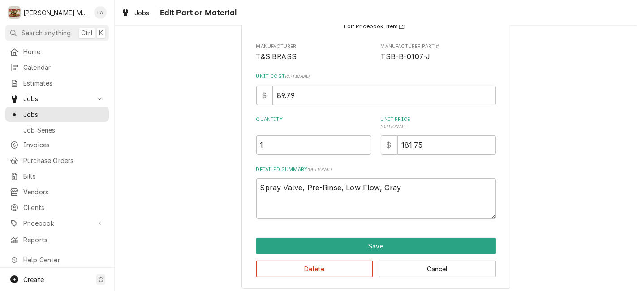
scroll to position [95, 0]
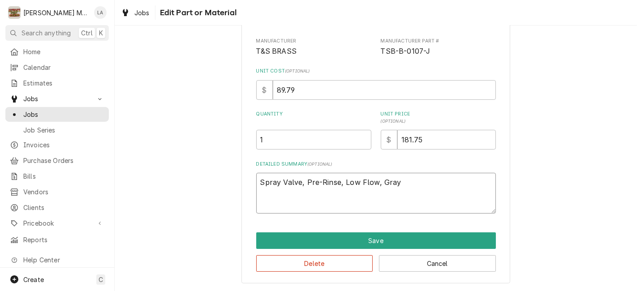
drag, startPoint x: 254, startPoint y: 182, endPoint x: 397, endPoint y: 182, distance: 142.4
click at [397, 182] on textarea "Spray Valve, Pre-Rinse, Low Flow, Gray" at bounding box center [376, 193] width 240 height 41
click at [630, 144] on div "Use the fields below to edit this part or material: Short Description TSB-Spray…" at bounding box center [376, 158] width 522 height 265
click at [558, 168] on div "Use the fields below to edit this part or material: Short Description TSB-Spray…" at bounding box center [376, 116] width 522 height 350
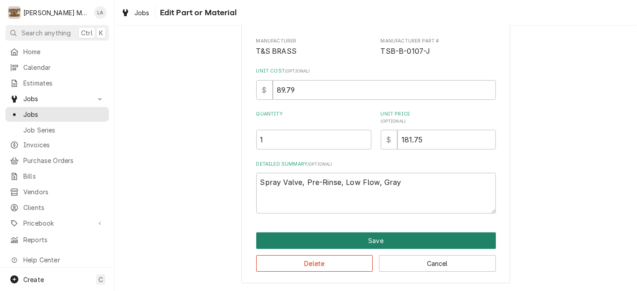
click at [375, 244] on button "Save" at bounding box center [376, 240] width 240 height 17
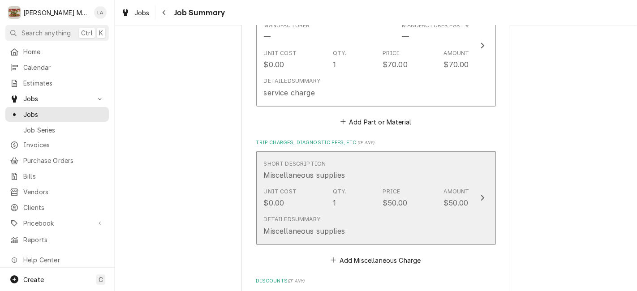
scroll to position [597, 0]
drag, startPoint x: 350, startPoint y: 228, endPoint x: 296, endPoint y: 229, distance: 53.7
click at [266, 244] on div "Short Description Miscellaneous supplies Unit Cost $0.00 Qty. 1 Price $50.00 Am…" at bounding box center [376, 199] width 240 height 98
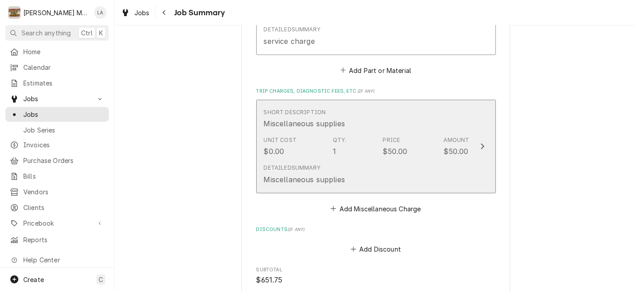
click at [372, 142] on div "Unit Cost $0.00 Qty. 1 Price $50.00 Amount $50.00" at bounding box center [367, 147] width 206 height 28
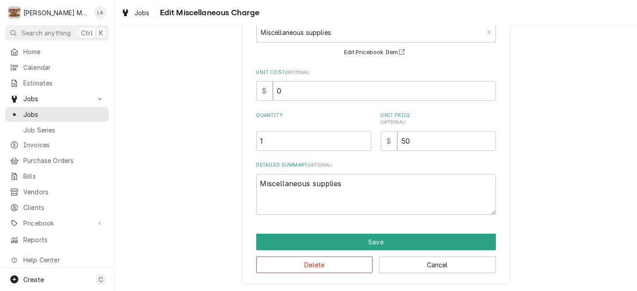
scroll to position [65, 0]
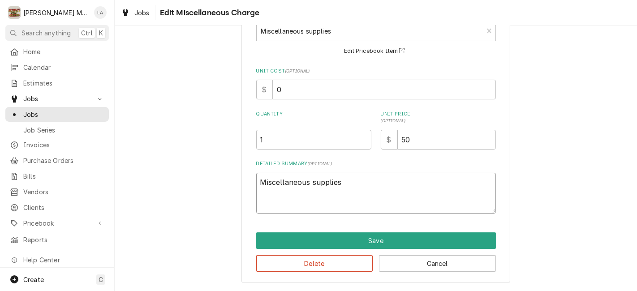
drag, startPoint x: 338, startPoint y: 183, endPoint x: 256, endPoint y: 184, distance: 82.8
click at [248, 188] on div "Use the fields below to edit this miscellaneous charge Short Description Miscel…" at bounding box center [375, 131] width 269 height 304
click at [599, 151] on div "Use the fields below to edit this miscellaneous charge Short Description Miscel…" at bounding box center [376, 131] width 522 height 320
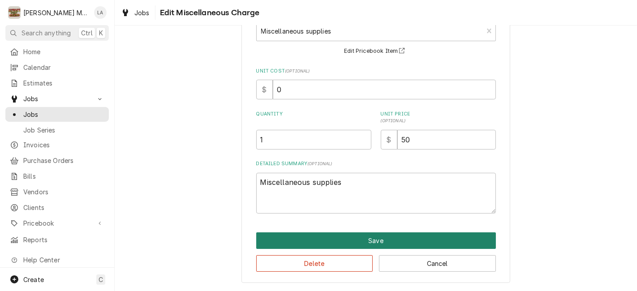
click at [365, 237] on button "Save" at bounding box center [376, 240] width 240 height 17
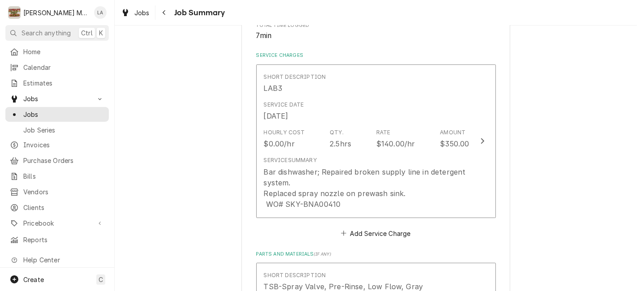
scroll to position [149, 0]
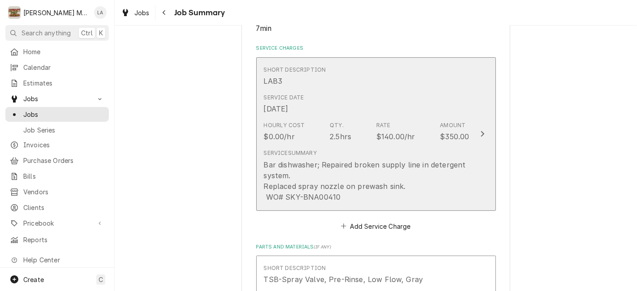
click at [401, 166] on div "Bar dishwasher; Repaired broken supply line in detergent system. Replaced spray…" at bounding box center [367, 180] width 206 height 43
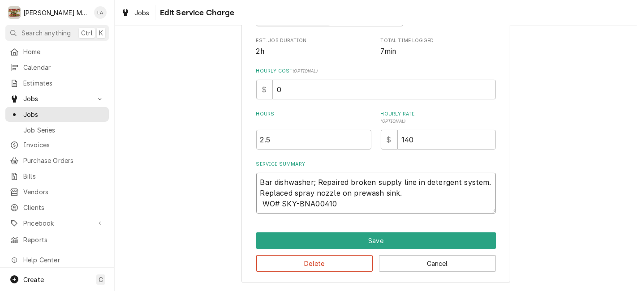
scroll to position [10, 0]
drag, startPoint x: 255, startPoint y: 180, endPoint x: 424, endPoint y: 212, distance: 172.1
click at [445, 214] on div "Use the fields below to edit this service charge Short Description LAB3 Edit Pr…" at bounding box center [375, 73] width 269 height 420
click at [590, 159] on div "Use the fields below to edit this service charge Short Description LAB3 Edit Pr…" at bounding box center [376, 73] width 522 height 436
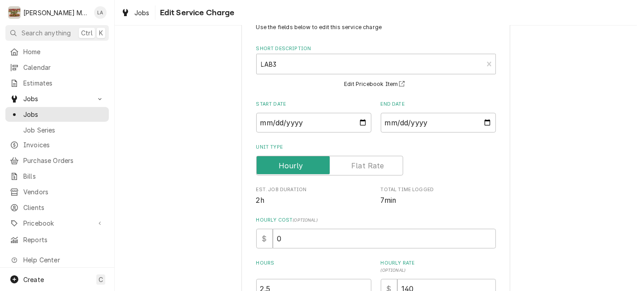
scroll to position [0, 0]
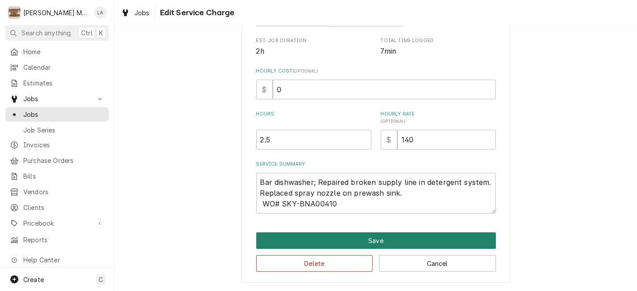
click at [400, 245] on button "Save" at bounding box center [376, 240] width 240 height 17
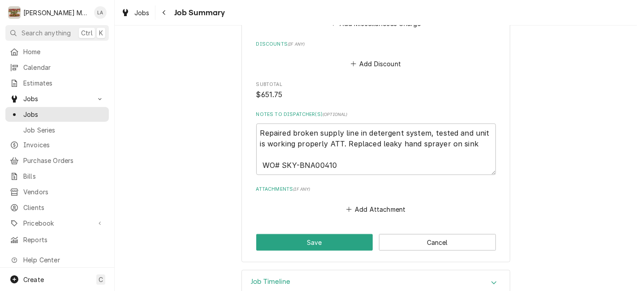
scroll to position [855, 0]
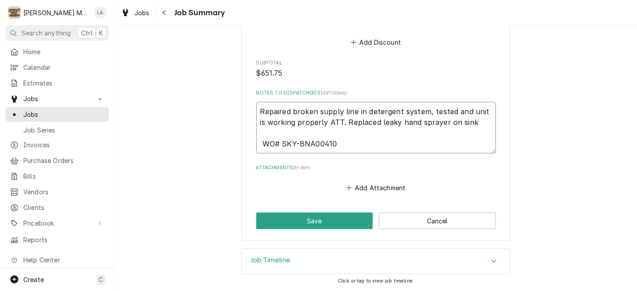
click at [441, 152] on textarea "Repaired broken supply line in detergent system, tested and unit is working pro…" at bounding box center [376, 127] width 240 height 51
type textarea "x"
type textarea "Repaired broken supply line in detergent system, tested and unit is working pro…"
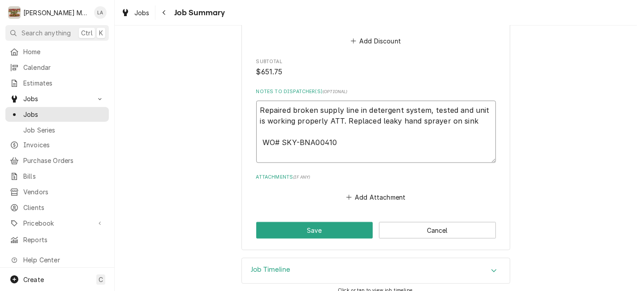
type textarea "x"
type textarea "Repaired broken supply line in detergent system, tested and unit is working pro…"
type textarea "x"
type textarea "Repaired broken supply line in detergent system, tested and unit is working pro…"
type textarea "x"
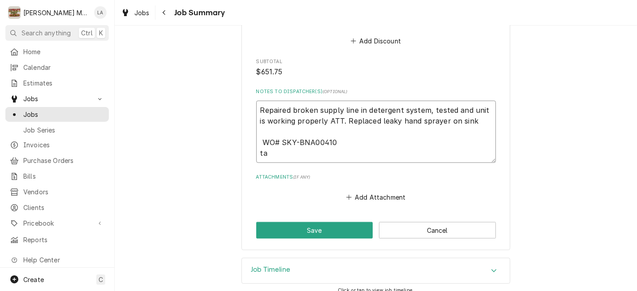
type textarea "Repaired broken supply line in detergent system, tested and unit is working pro…"
type textarea "x"
type textarea "Repaired broken supply line in detergent system, tested and unit is working pro…"
type textarea "x"
type textarea "Repaired broken supply line in detergent system, tested and unit is working pro…"
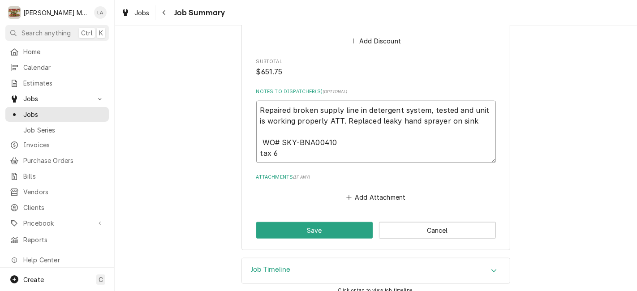
type textarea "x"
type textarea "Repaired broken supply line in detergent system, tested and unit is working pro…"
type textarea "x"
type textarea "Repaired broken supply line in detergent system, tested and unit is working pro…"
type textarea "x"
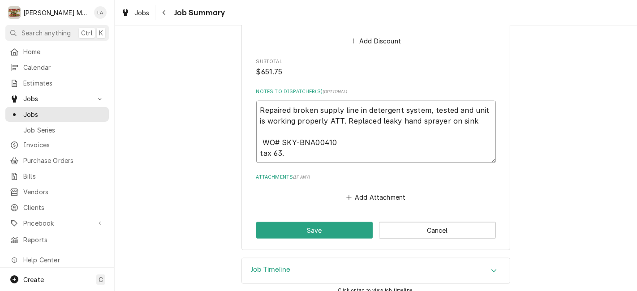
type textarea "Repaired broken supply line in detergent system, tested and unit is working pro…"
type textarea "x"
type textarea "Repaired broken supply line in detergent system, tested and unit is working pro…"
click at [315, 232] on button "Save" at bounding box center [314, 230] width 117 height 17
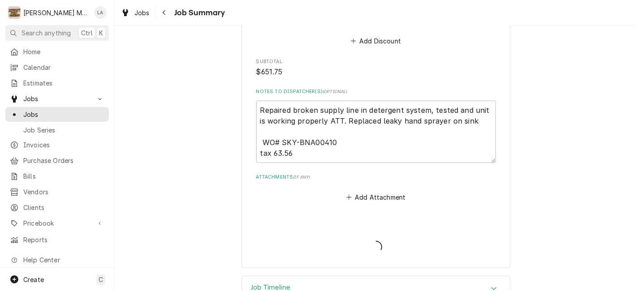
type textarea "x"
